Goal: Task Accomplishment & Management: Understand process/instructions

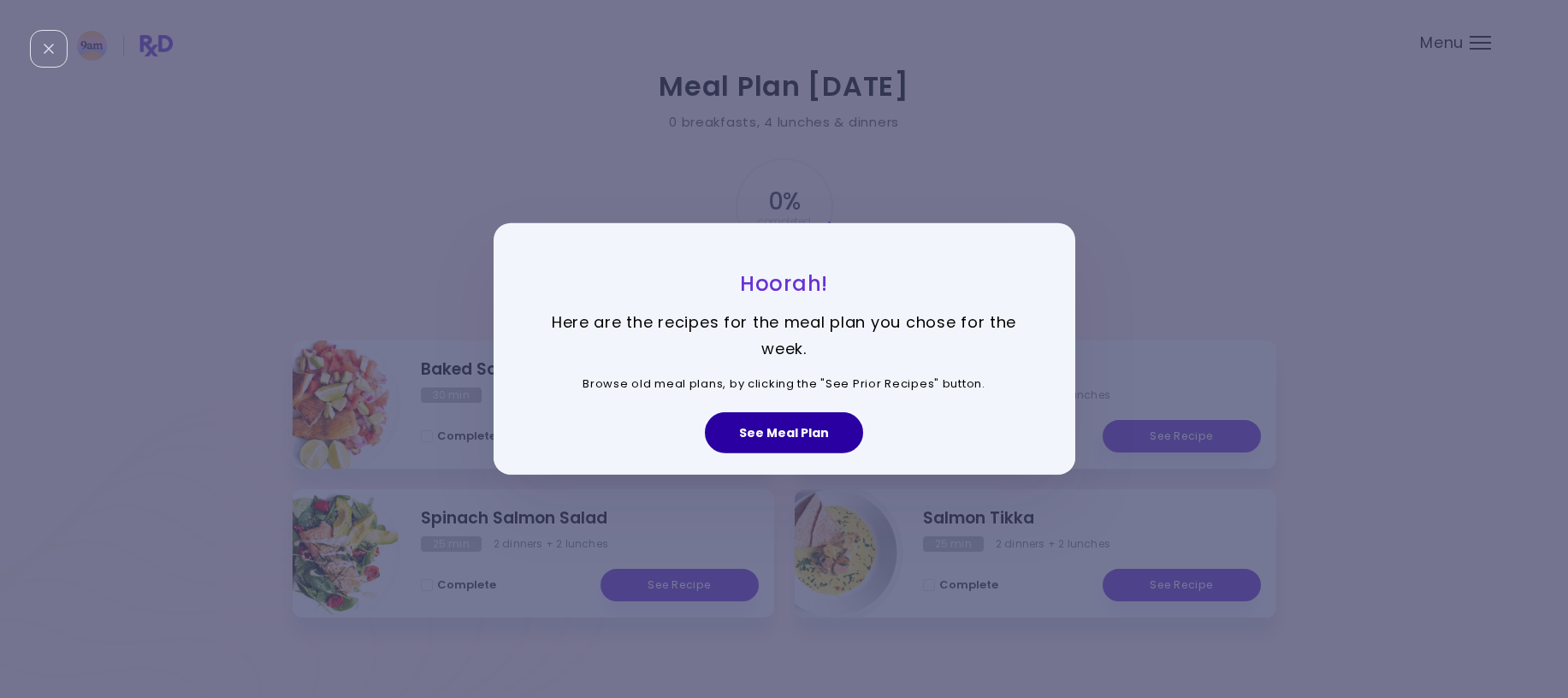
click at [807, 436] on button "See Meal Plan" at bounding box center [784, 433] width 159 height 41
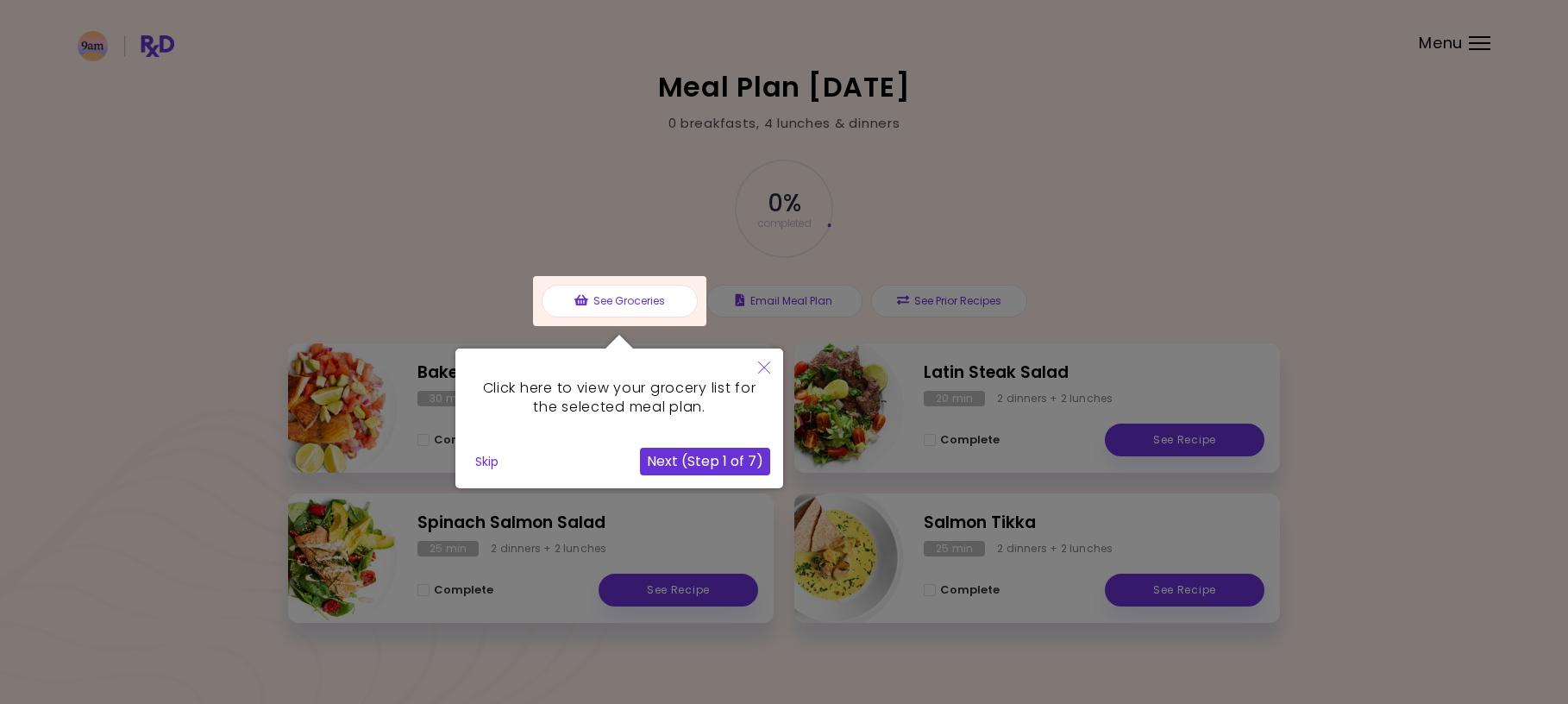
click at [731, 468] on button "Next (Step 1 of 7)" at bounding box center [704, 461] width 130 height 27
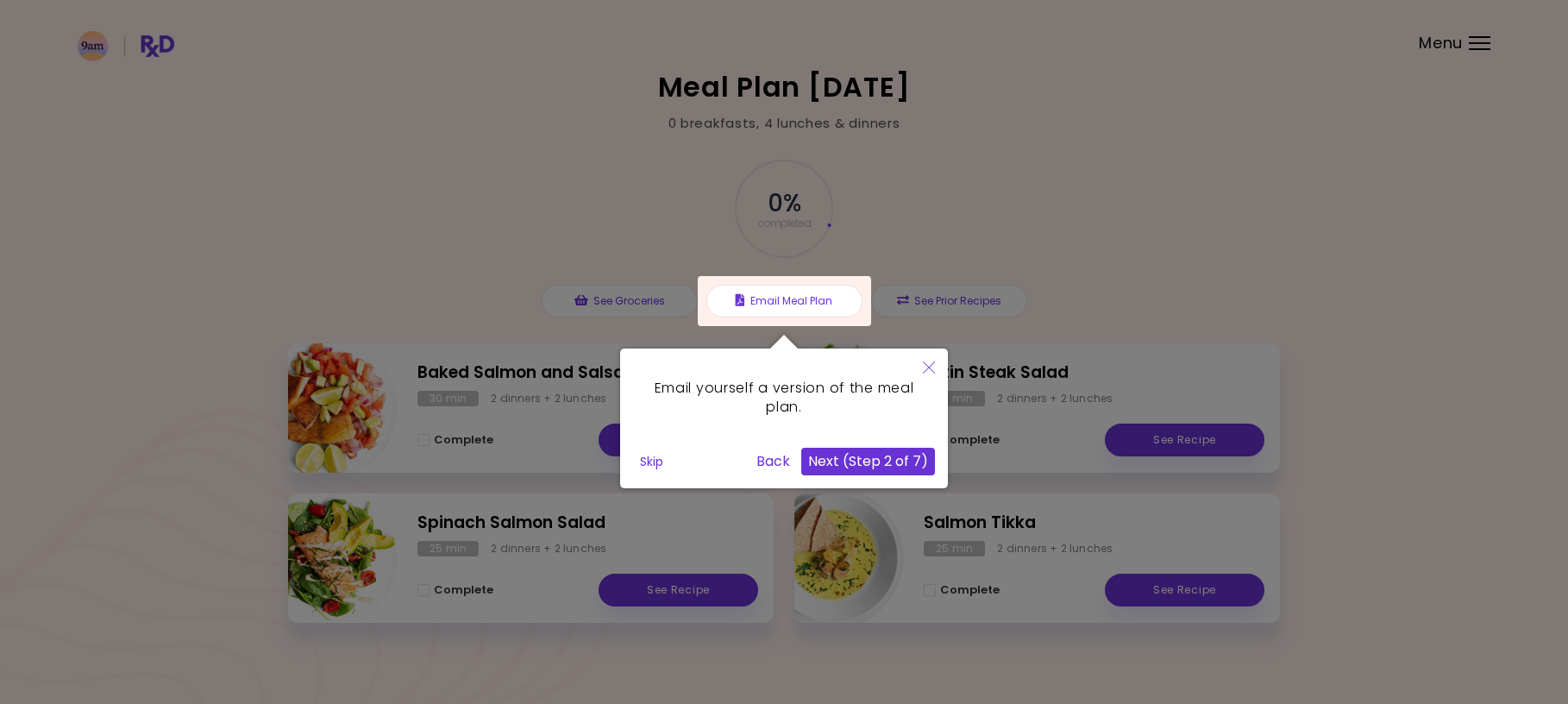
click at [855, 452] on button "Next (Step 2 of 7)" at bounding box center [868, 461] width 134 height 27
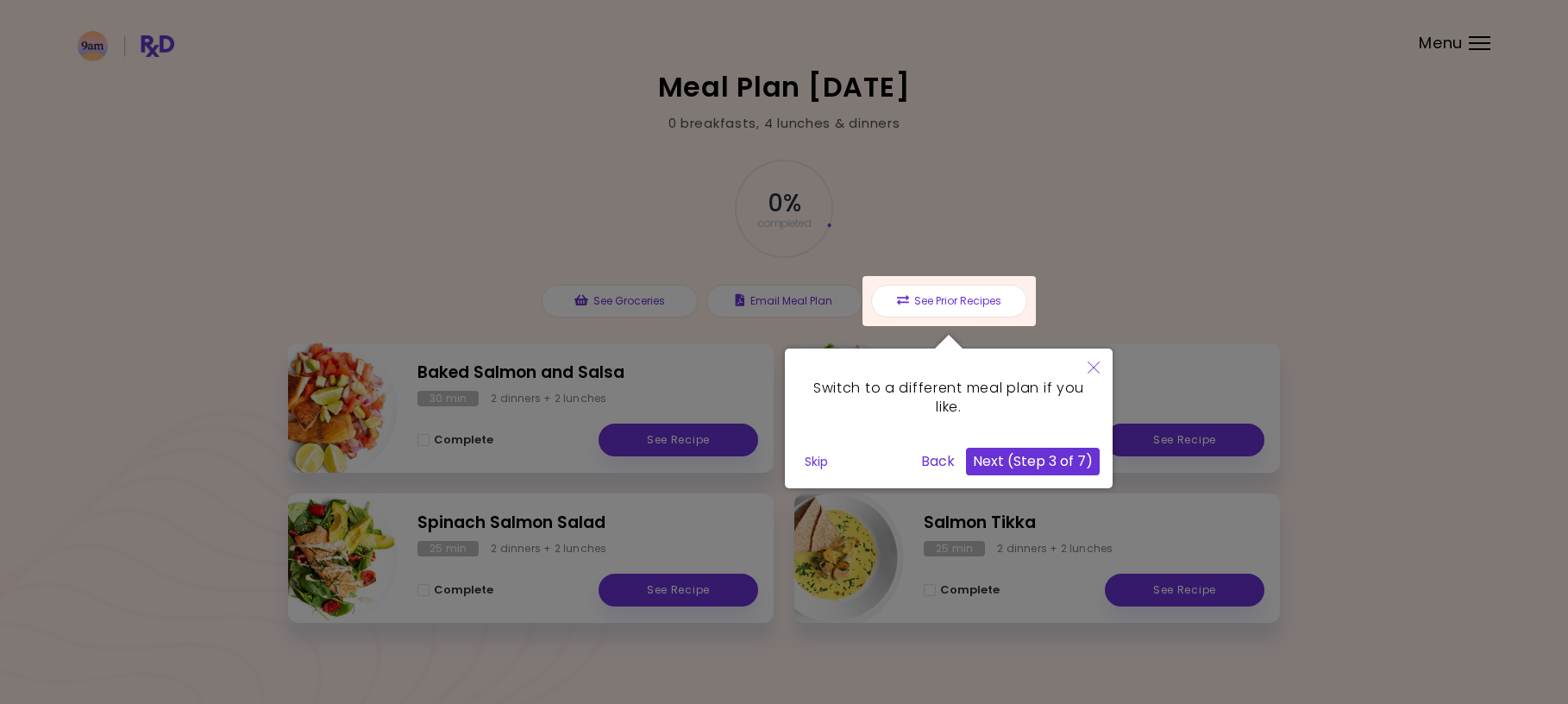
click at [1002, 459] on button "Next (Step 3 of 7)" at bounding box center [1033, 461] width 134 height 27
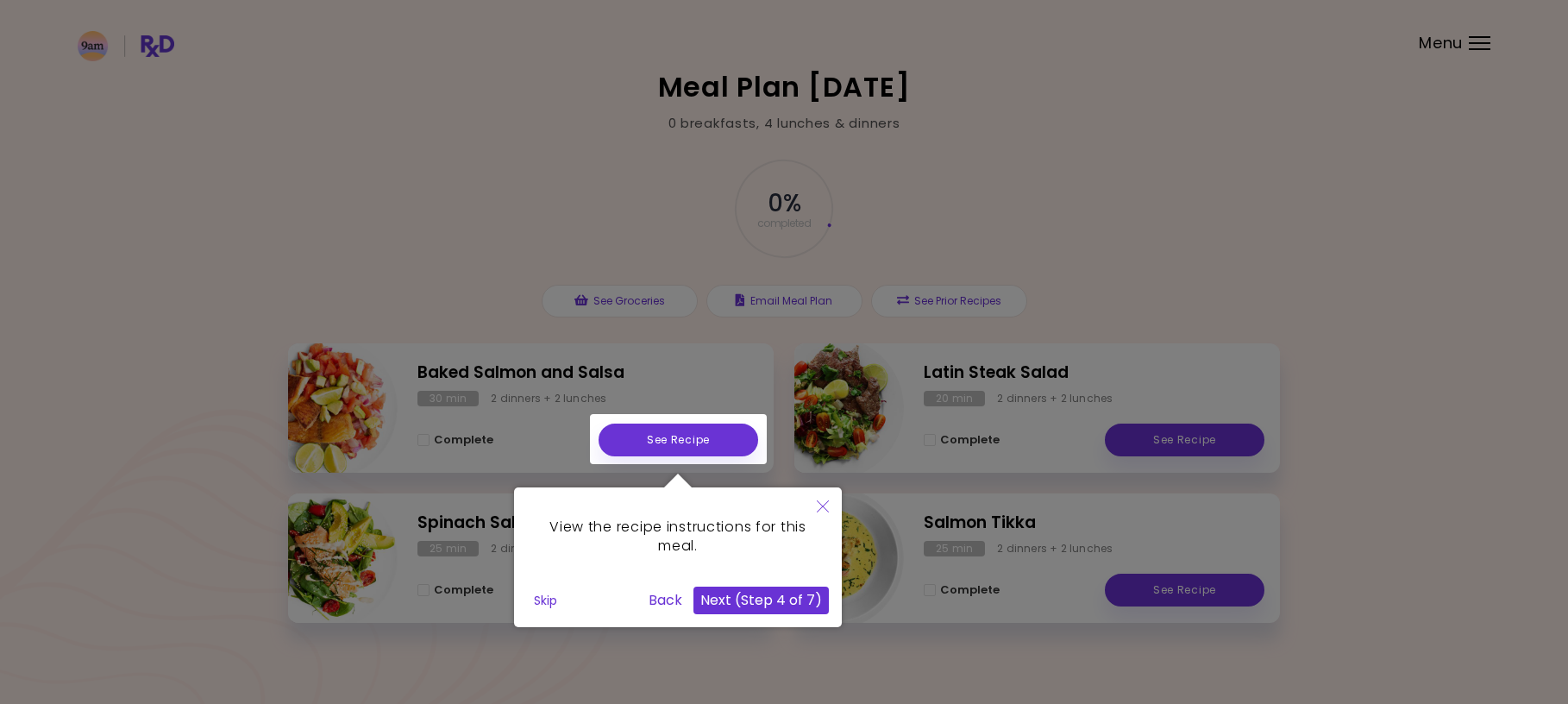
click at [557, 609] on button "Skip" at bounding box center [545, 600] width 37 height 25
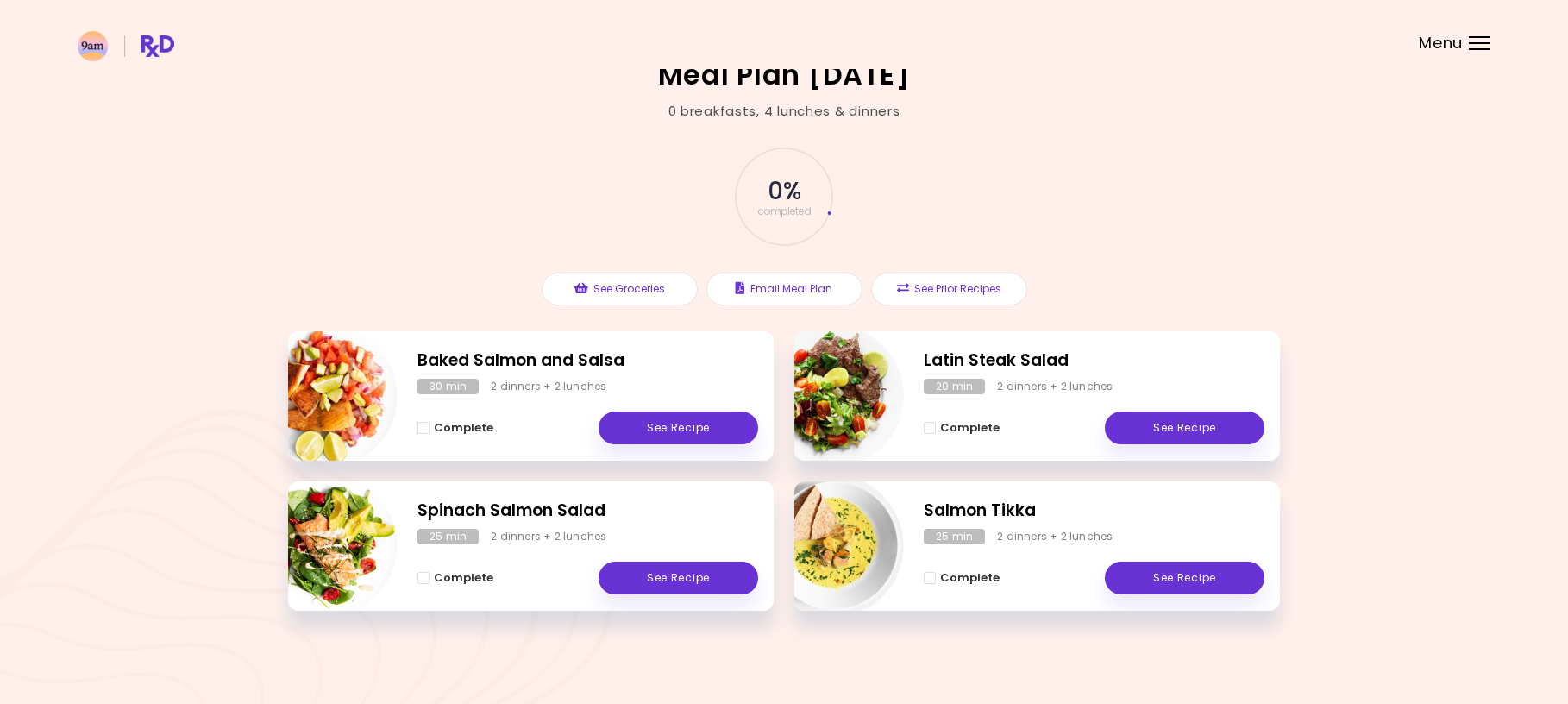
scroll to position [13, 0]
